Goal: Task Accomplishment & Management: Complete application form

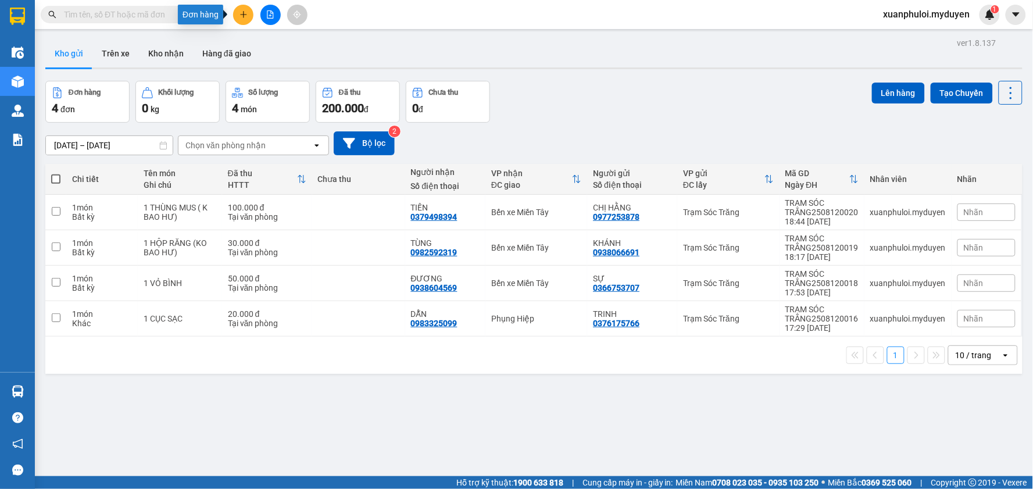
click at [241, 12] on icon "plus" at bounding box center [244, 14] width 8 height 8
click at [281, 44] on div "Tạo đơn hàng" at bounding box center [289, 43] width 51 height 13
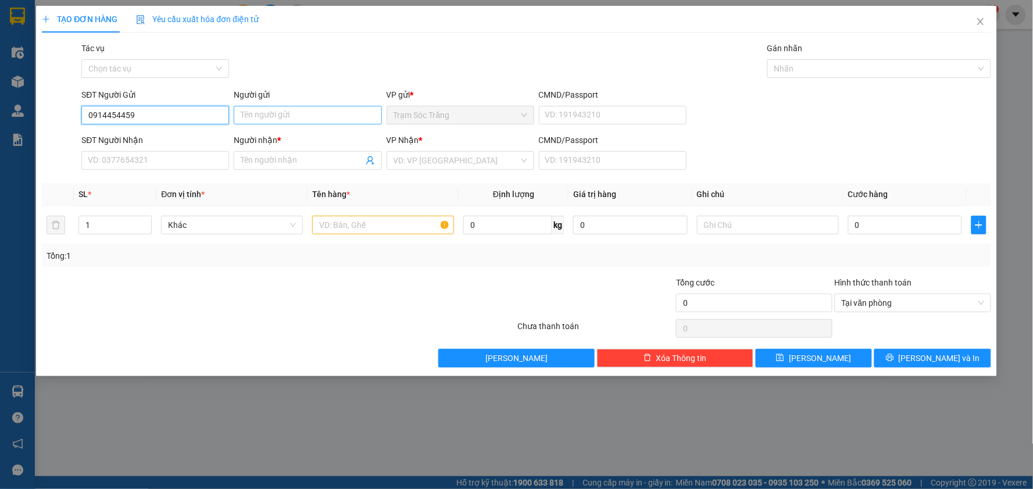
type input "0914454459"
click at [320, 111] on input "Người gửi" at bounding box center [308, 115] width 148 height 19
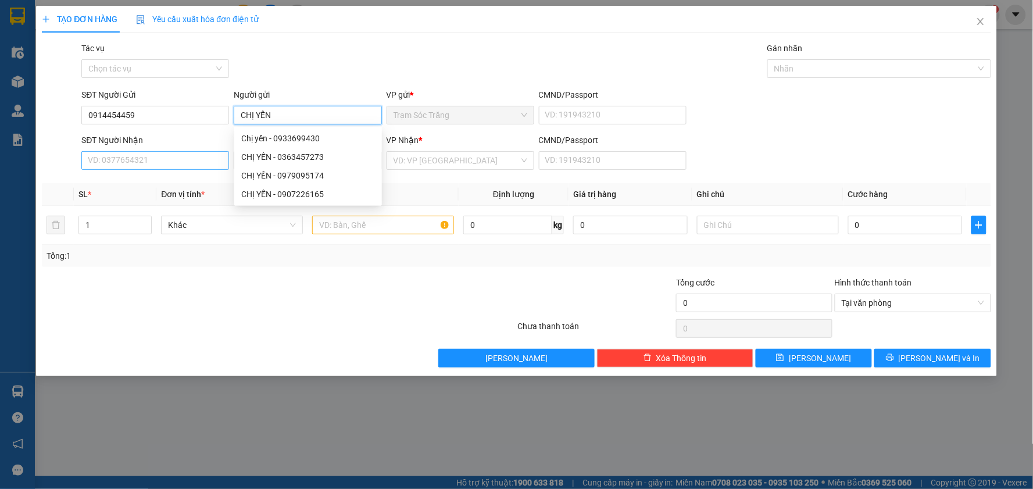
type input "CHỊ YẾN"
click at [183, 159] on input "SĐT Người Nhận" at bounding box center [155, 160] width 148 height 19
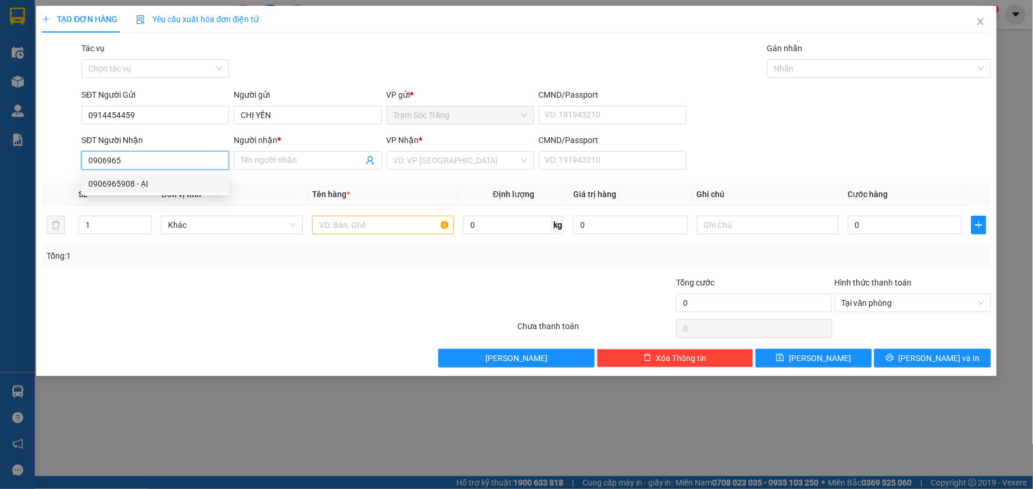
click at [147, 182] on div "0906965908 - ẠI" at bounding box center [155, 183] width 134 height 13
type input "0906965908"
type input "ẠI"
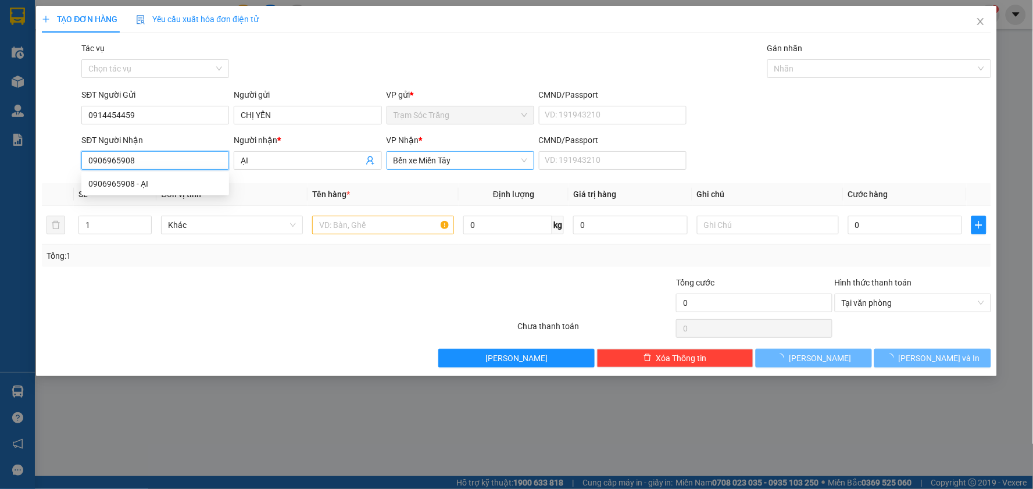
type input "50.000"
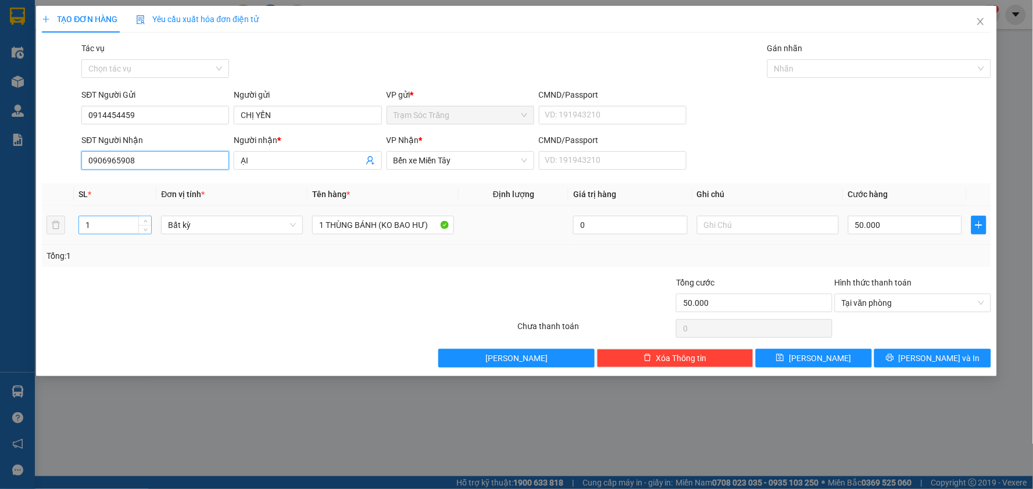
type input "0906965908"
click at [116, 220] on input "1" at bounding box center [115, 224] width 72 height 17
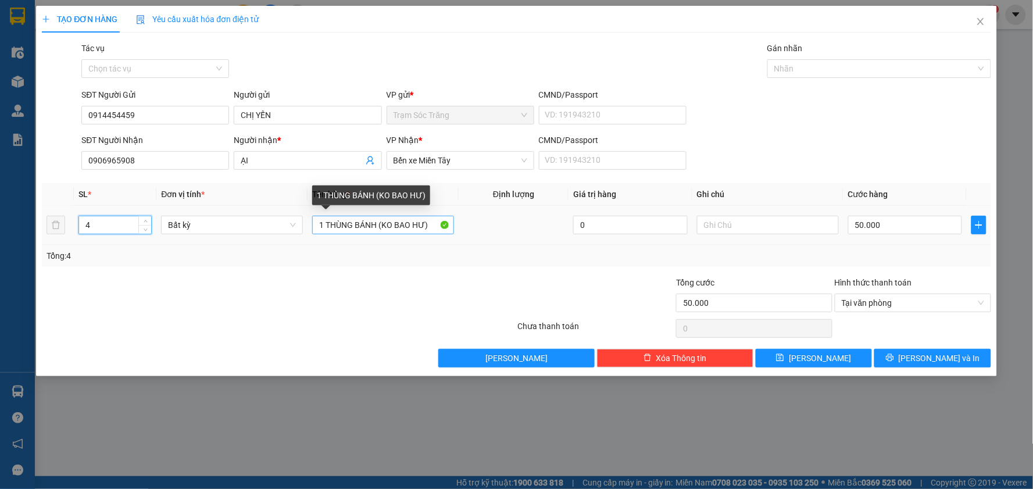
type input "4"
type input "0"
drag, startPoint x: 379, startPoint y: 228, endPoint x: 314, endPoint y: 231, distance: 64.6
click at [314, 231] on input "1 THÙNG BÁNH (KO BAO HƯ)" at bounding box center [383, 225] width 142 height 19
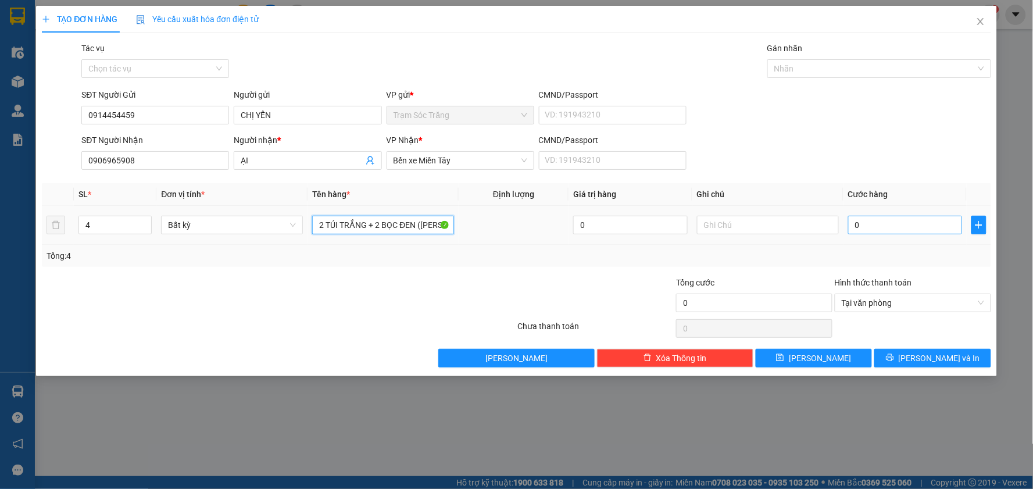
type input "2 TÚI TRẮNG + 2 BỌC ĐEN ([PERSON_NAME])"
click at [898, 227] on input "0" at bounding box center [905, 225] width 115 height 19
type input "2"
type input "20"
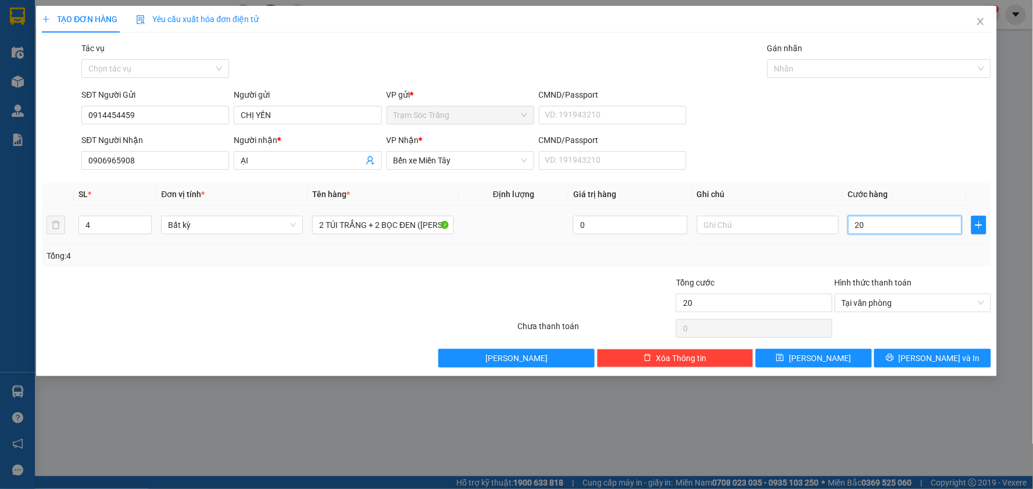
type input "200"
type input "2.000"
type input "20.000"
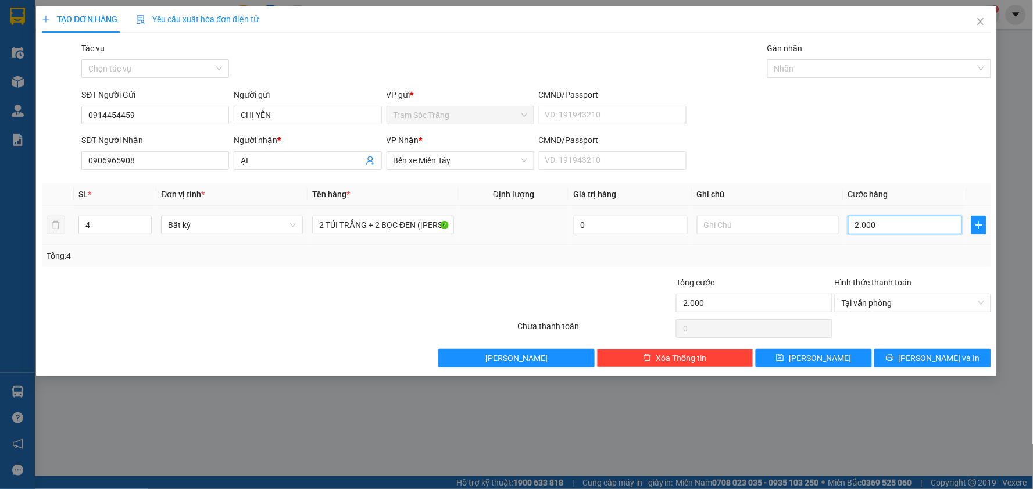
type input "20.000"
type input "200.000"
click at [943, 358] on span "[PERSON_NAME] và In" at bounding box center [939, 358] width 81 height 13
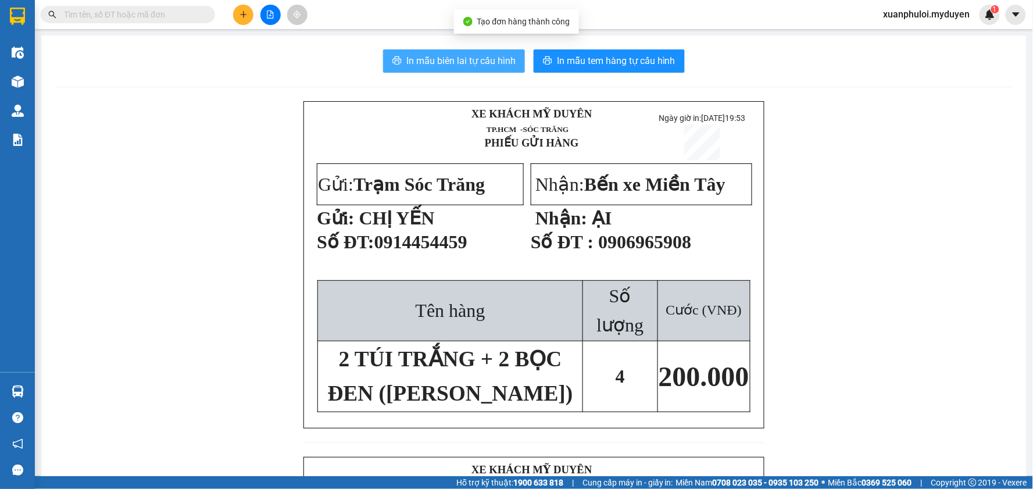
click at [459, 65] on span "In mẫu biên lai tự cấu hình" at bounding box center [460, 60] width 109 height 15
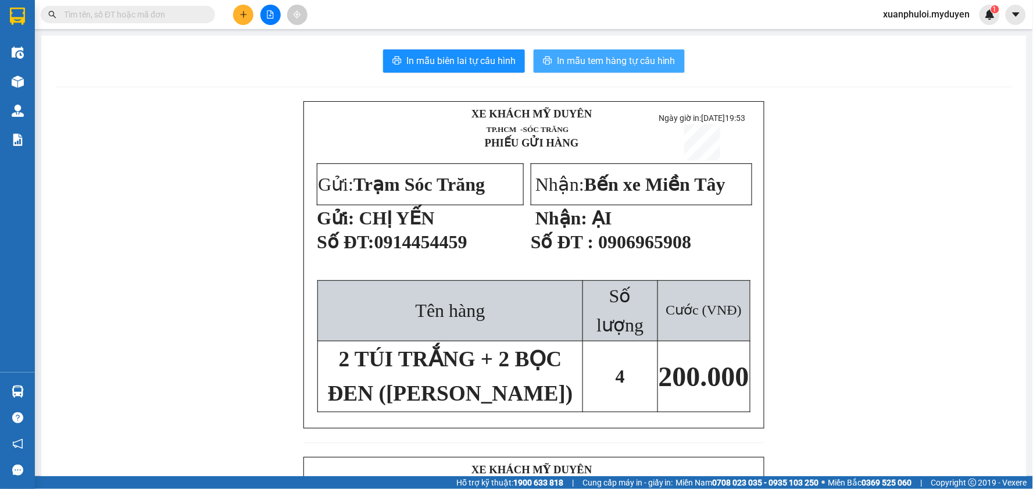
drag, startPoint x: 727, startPoint y: 265, endPoint x: 610, endPoint y: 68, distance: 228.6
click at [610, 68] on button "In mẫu tem hàng tự cấu hình" at bounding box center [609, 60] width 151 height 23
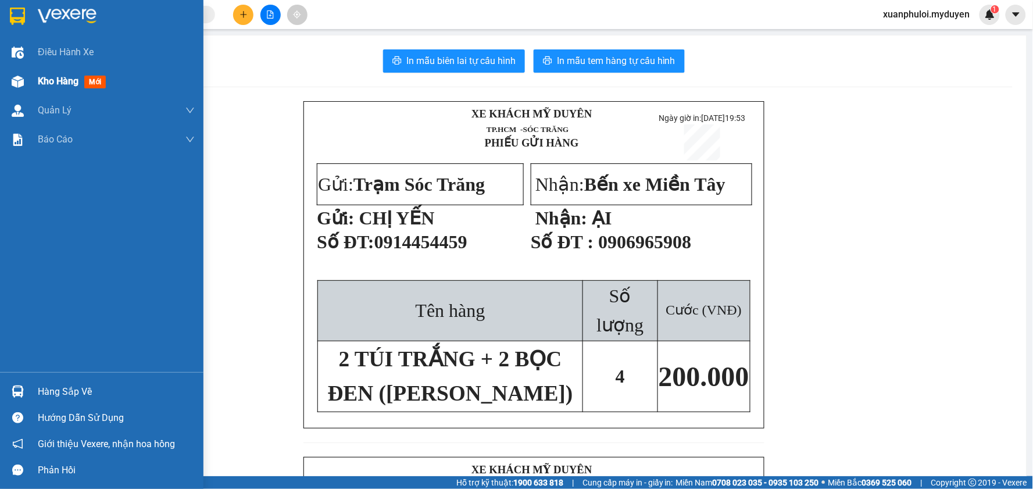
click at [73, 81] on span "Kho hàng" at bounding box center [58, 81] width 41 height 11
